Goal: Task Accomplishment & Management: Manage account settings

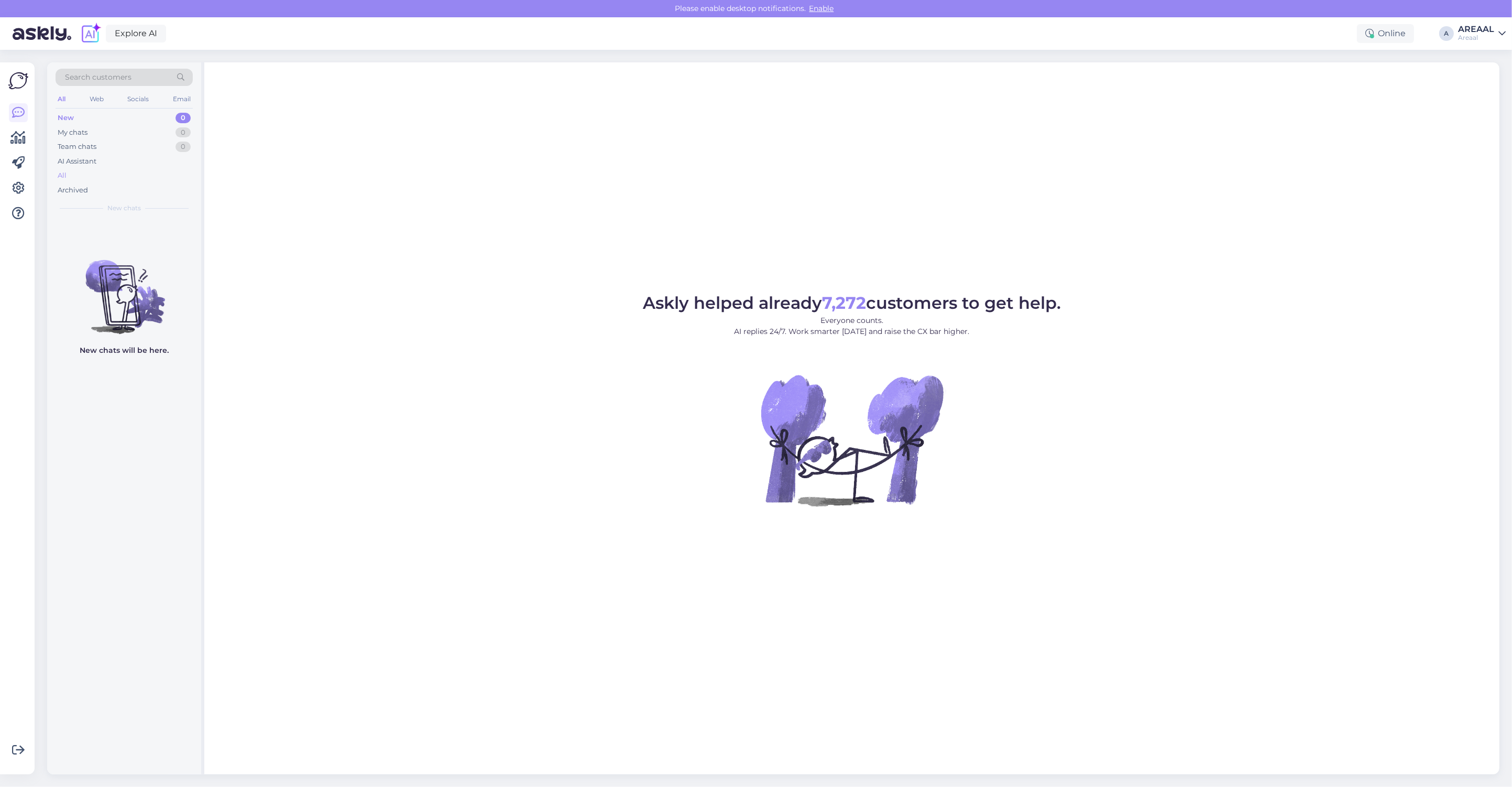
click at [165, 180] on div "All" at bounding box center [124, 176] width 137 height 15
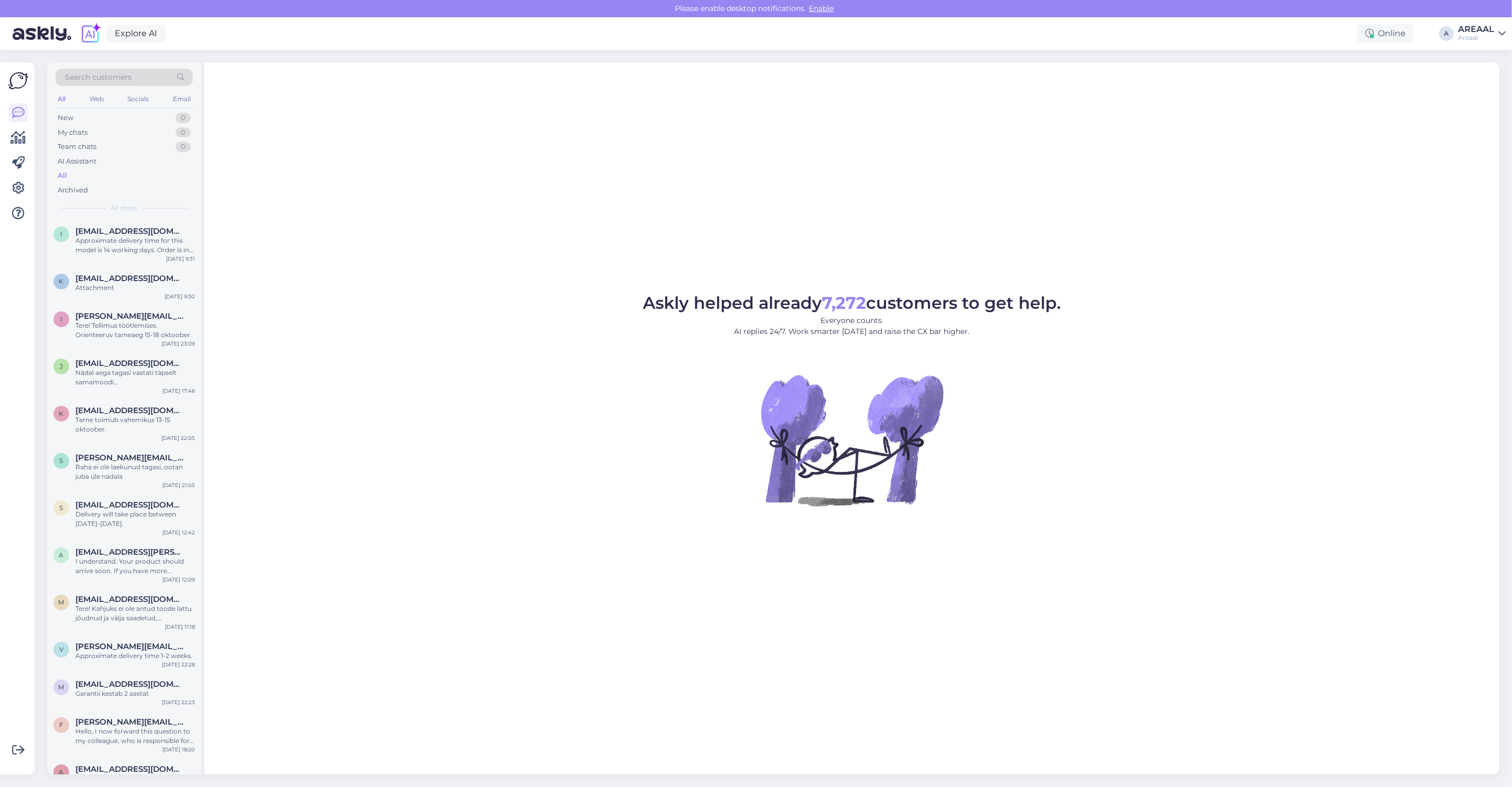
click at [598, 193] on div "Askly helped already 7,272 customers to get help. Everyone counts. AI replies 2…" at bounding box center [852, 418] width 1295 height 712
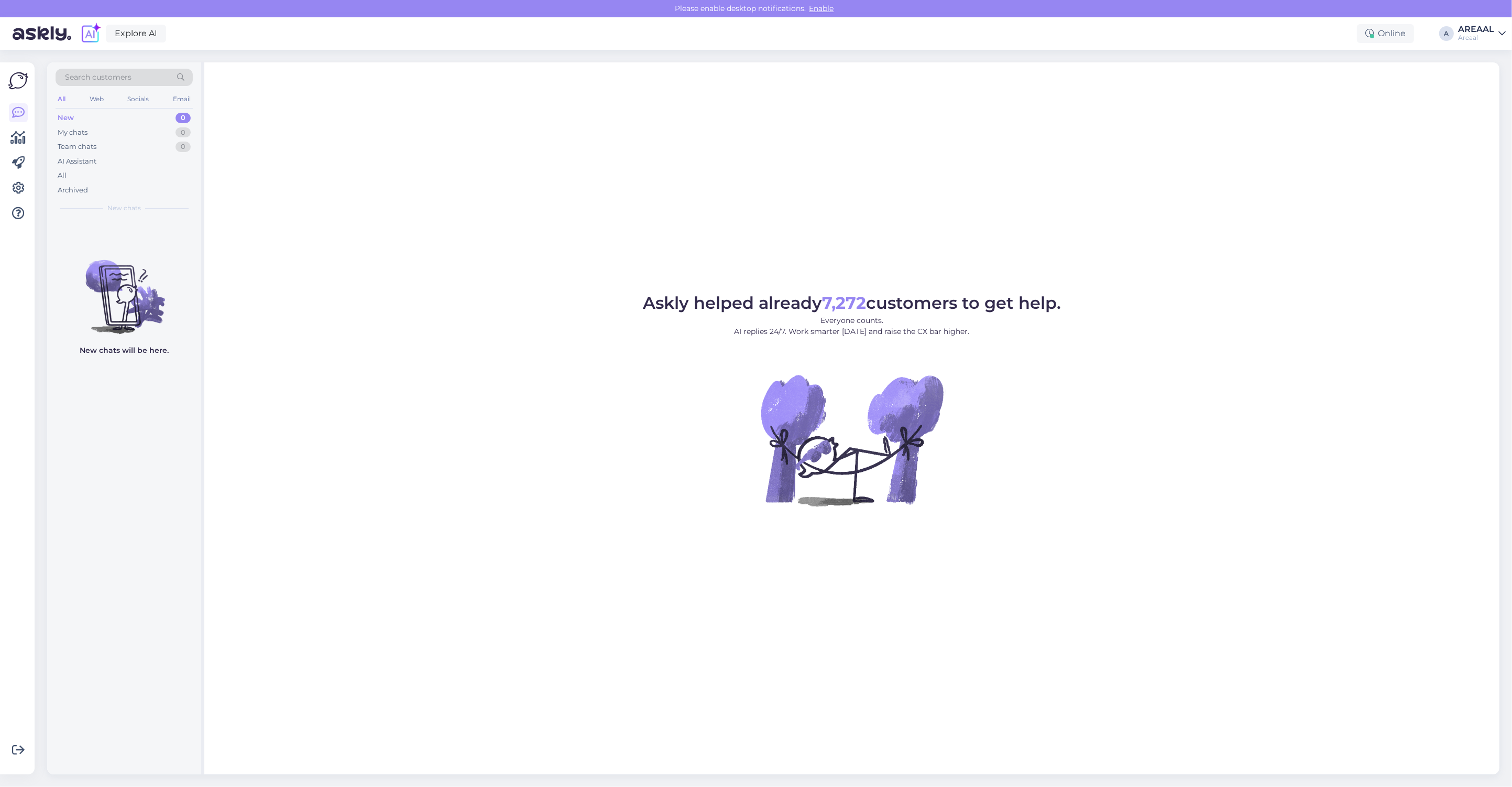
click at [197, 173] on div "Search customers All Web Socials Email New 0 My chats 0 Team chats 0 AI Assista…" at bounding box center [124, 140] width 154 height 157
click at [177, 181] on div "All" at bounding box center [124, 176] width 137 height 15
click at [168, 179] on div "All" at bounding box center [124, 176] width 137 height 15
